Goal: Transaction & Acquisition: Purchase product/service

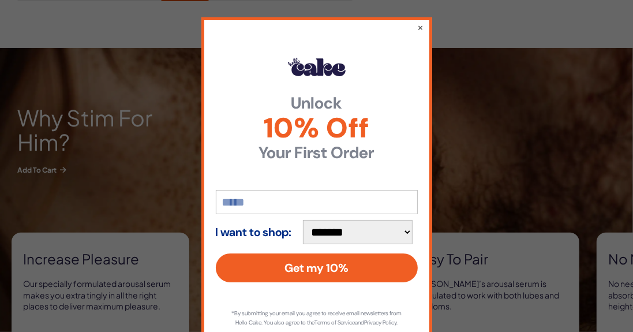
scroll to position [441, 0]
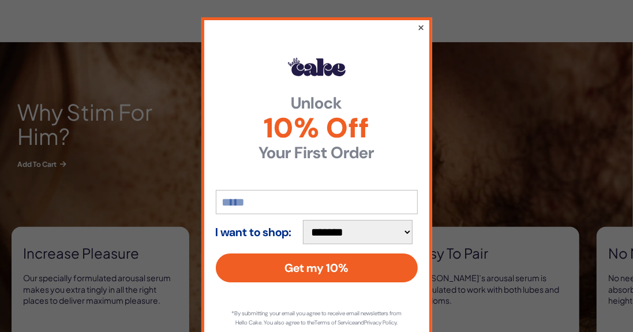
click at [421, 27] on button "×" at bounding box center [421, 27] width 8 height 14
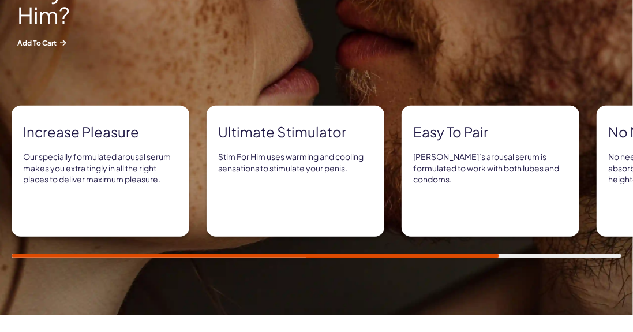
scroll to position [744, 0]
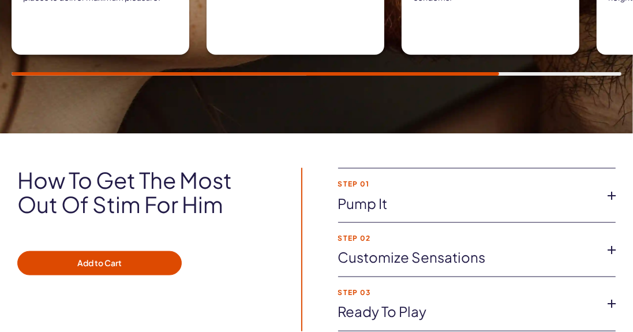
click at [611, 195] on icon at bounding box center [611, 195] width 17 height 17
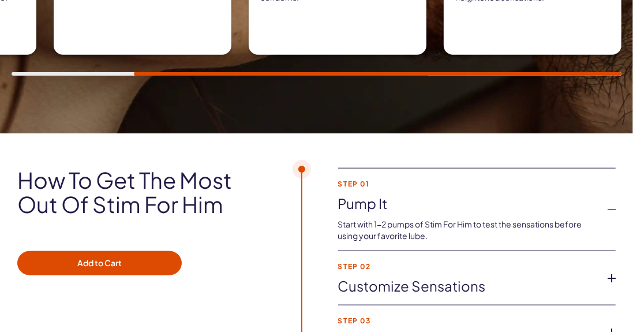
scroll to position [805, 0]
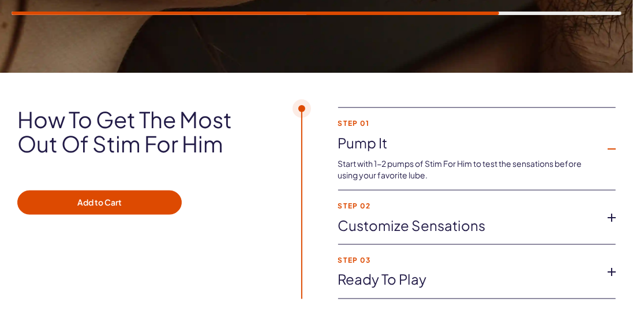
click at [611, 215] on icon at bounding box center [611, 217] width 17 height 17
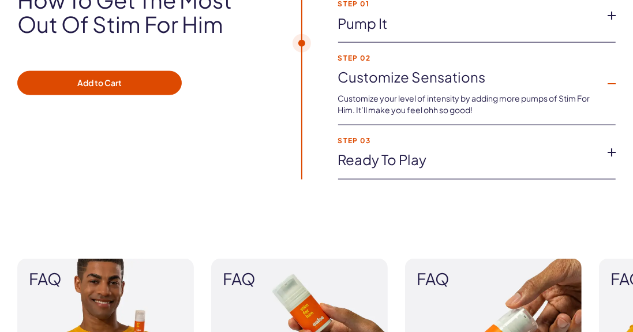
scroll to position [926, 0]
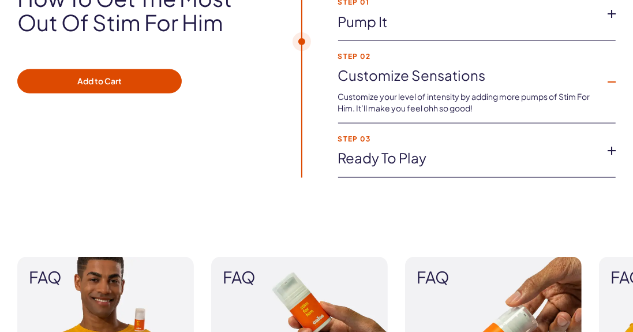
click at [614, 150] on icon at bounding box center [611, 150] width 17 height 17
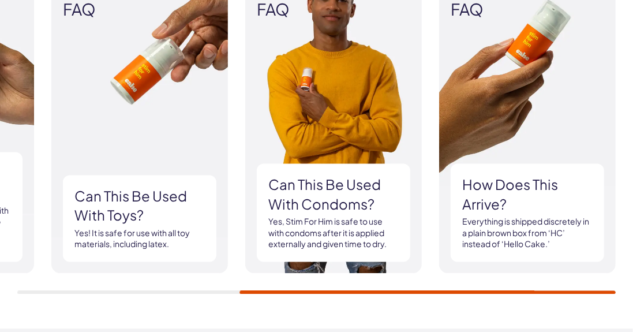
scroll to position [1191, 0]
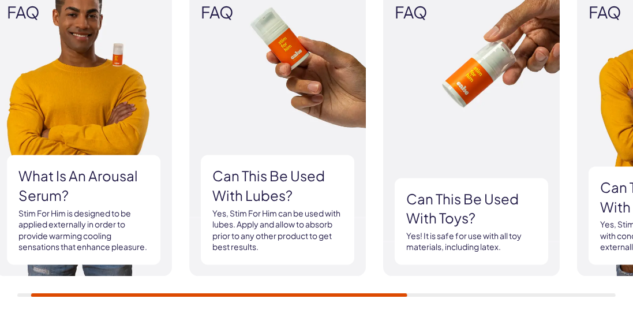
click at [447, 174] on img at bounding box center [471, 134] width 177 height 285
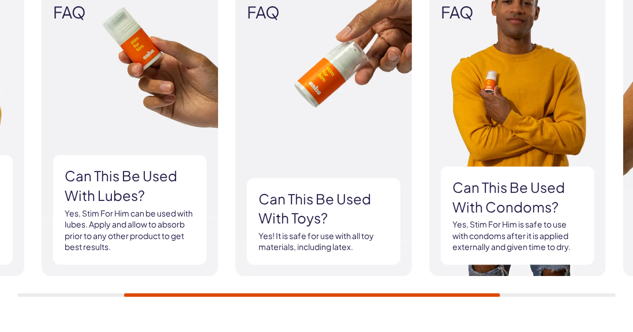
click at [218, 120] on img at bounding box center [130, 134] width 177 height 285
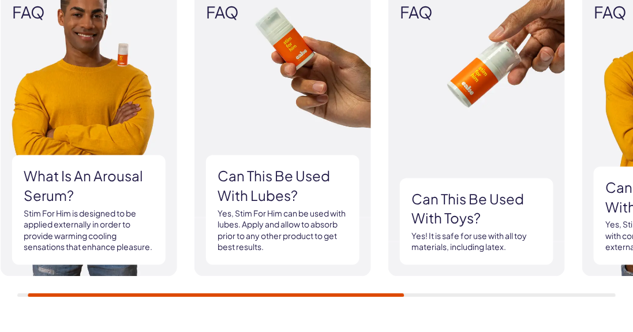
click at [94, 103] on img at bounding box center [89, 134] width 177 height 285
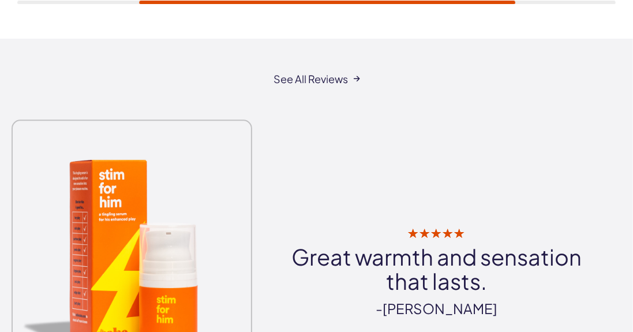
scroll to position [1494, 0]
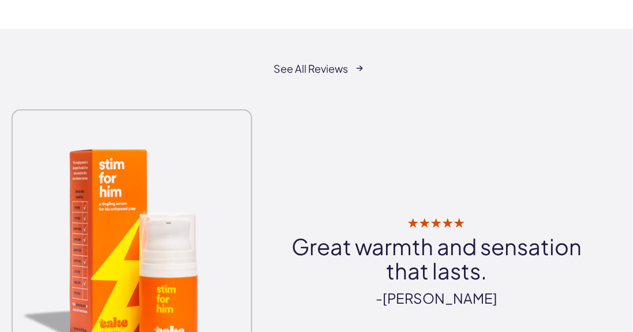
click at [327, 70] on link "See all reviews" at bounding box center [317, 69] width 86 height 12
